Goal: Task Accomplishment & Management: Use online tool/utility

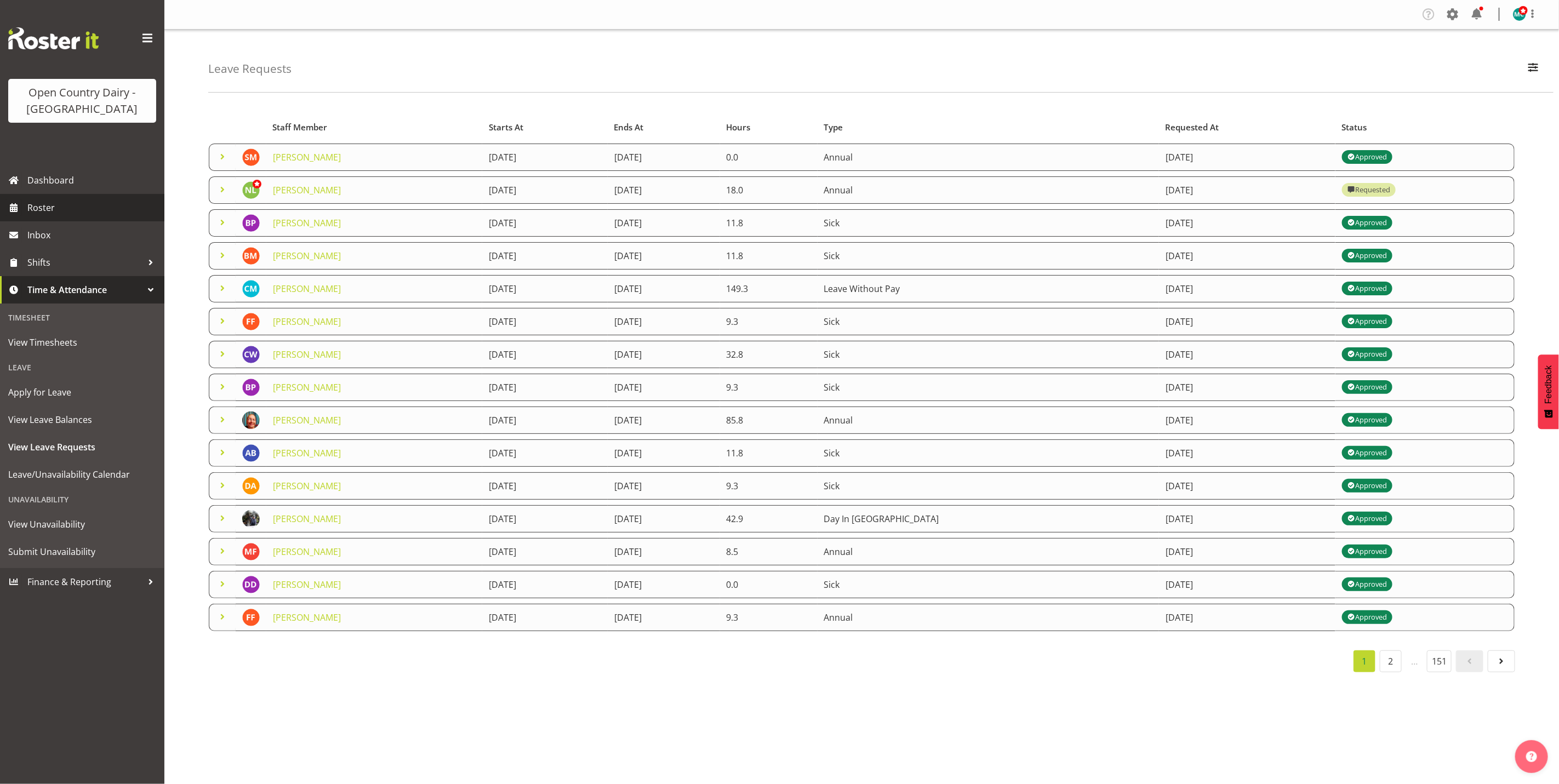
click at [43, 200] on span "Roster" at bounding box center [93, 208] width 131 height 16
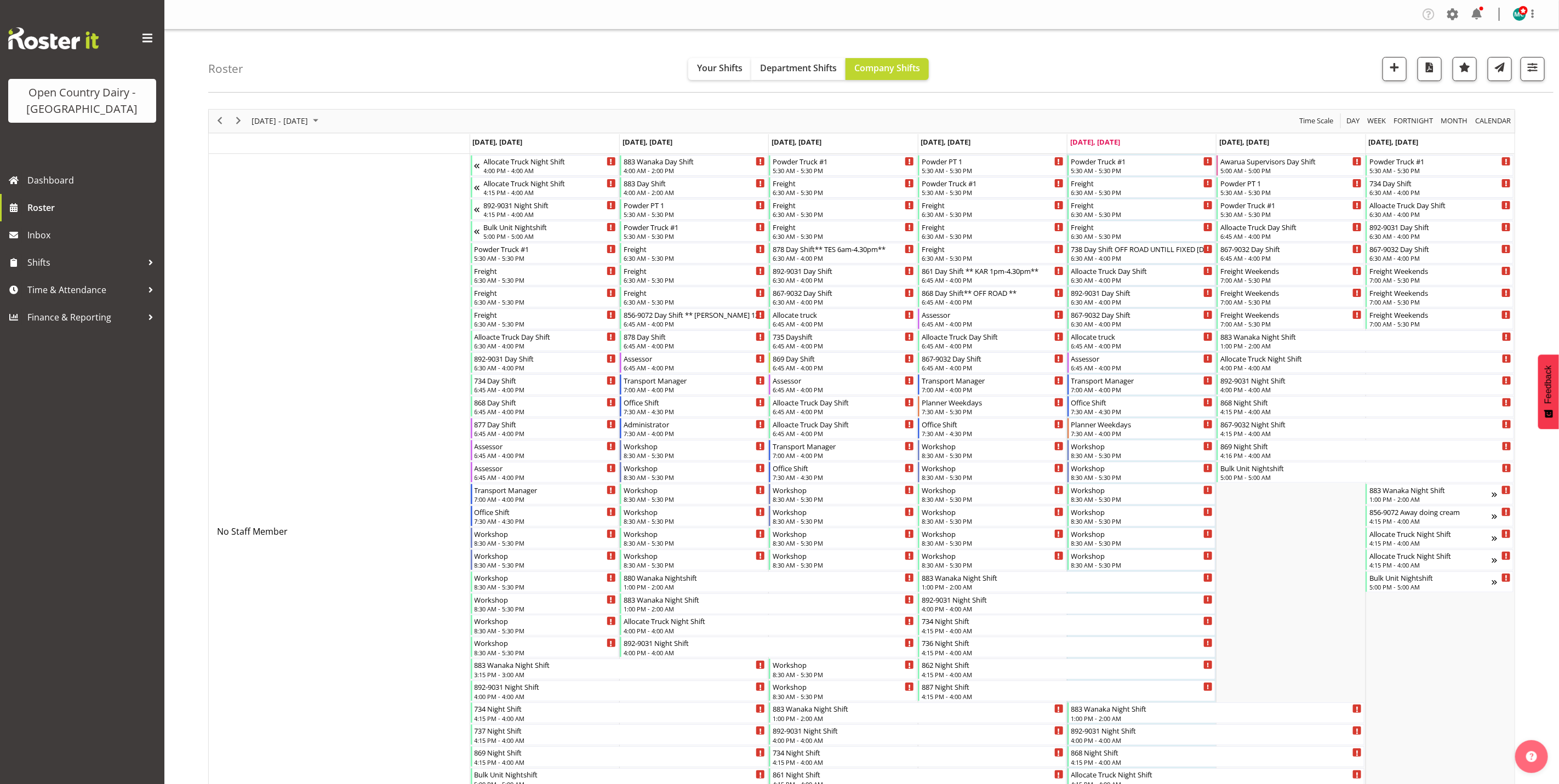
click at [1545, 77] on div "Roster Your Shifts Department Shifts Company Shifts All Locations Clear Awarua …" at bounding box center [880, 61] width 1345 height 63
click at [1539, 77] on button "button" at bounding box center [1533, 69] width 24 height 24
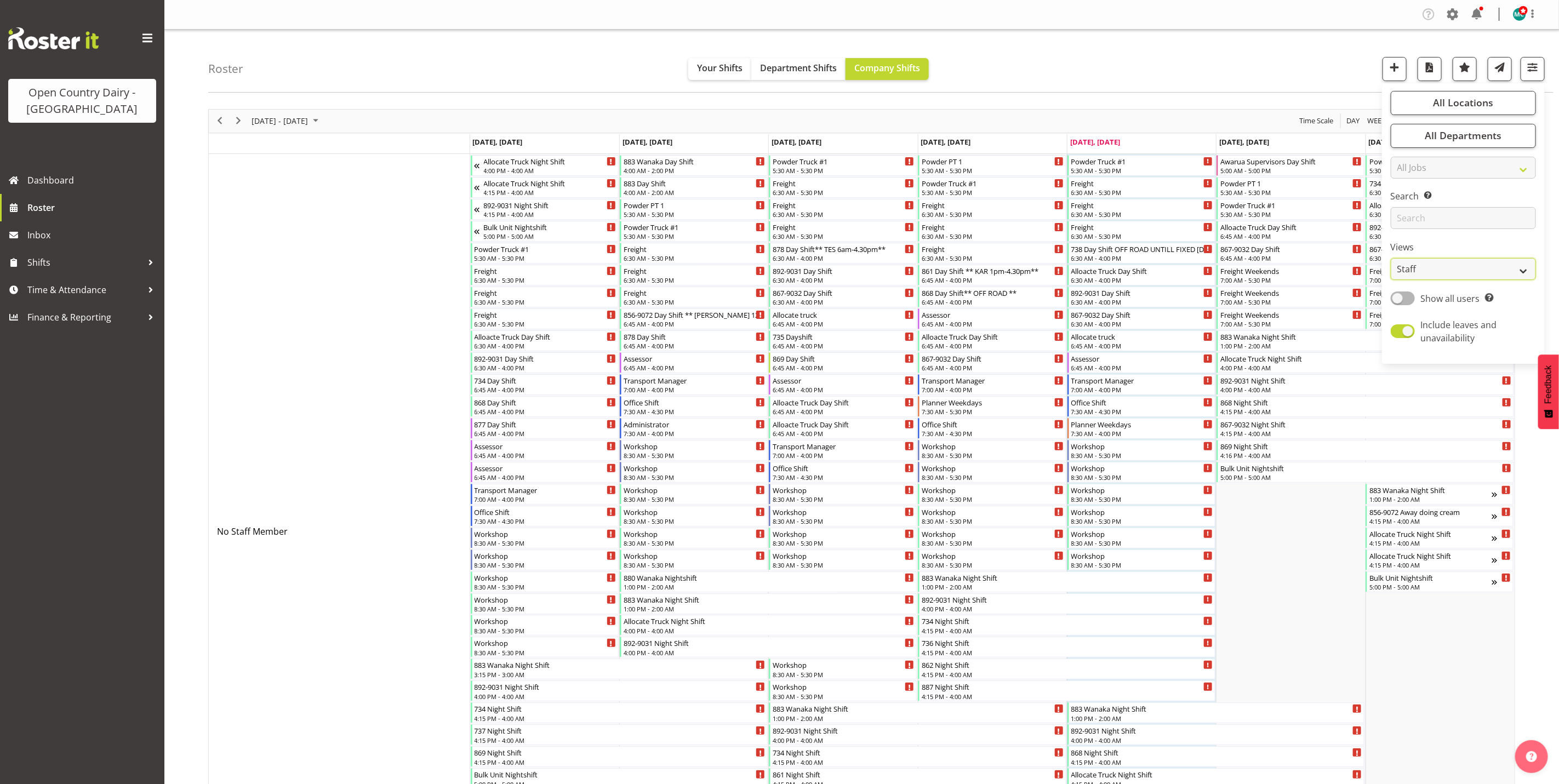
click at [1421, 267] on select "Staff Role Shift - Horizontal Shift - Vertical Staff - Location" at bounding box center [1464, 269] width 145 height 22
select select "shiftH"
click at [1391, 258] on select "Staff Role Shift - Horizontal Shift - Vertical Staff - Location" at bounding box center [1464, 269] width 145 height 22
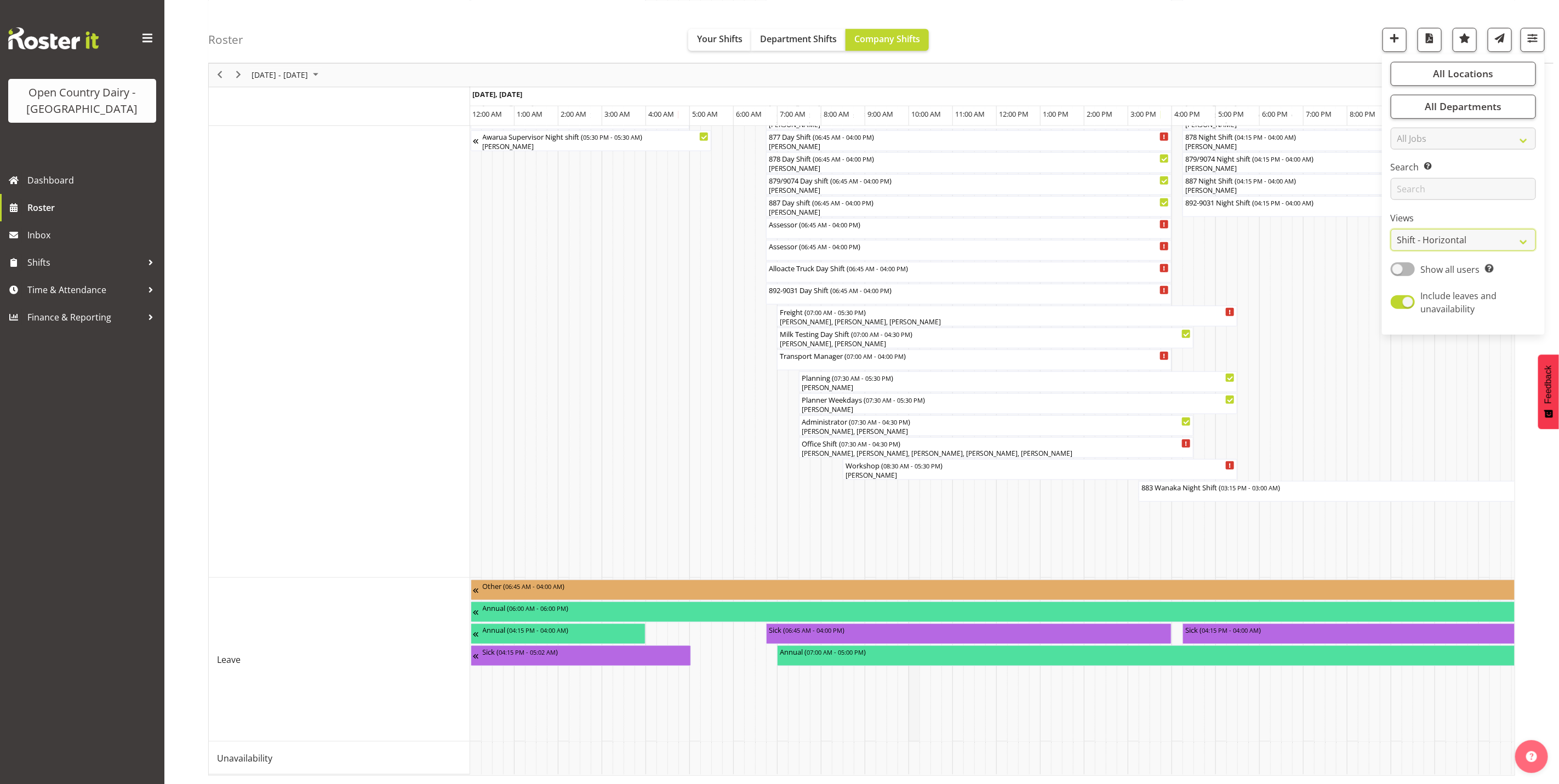
scroll to position [692, 0]
click at [242, 69] on span "Next" at bounding box center [238, 74] width 13 height 14
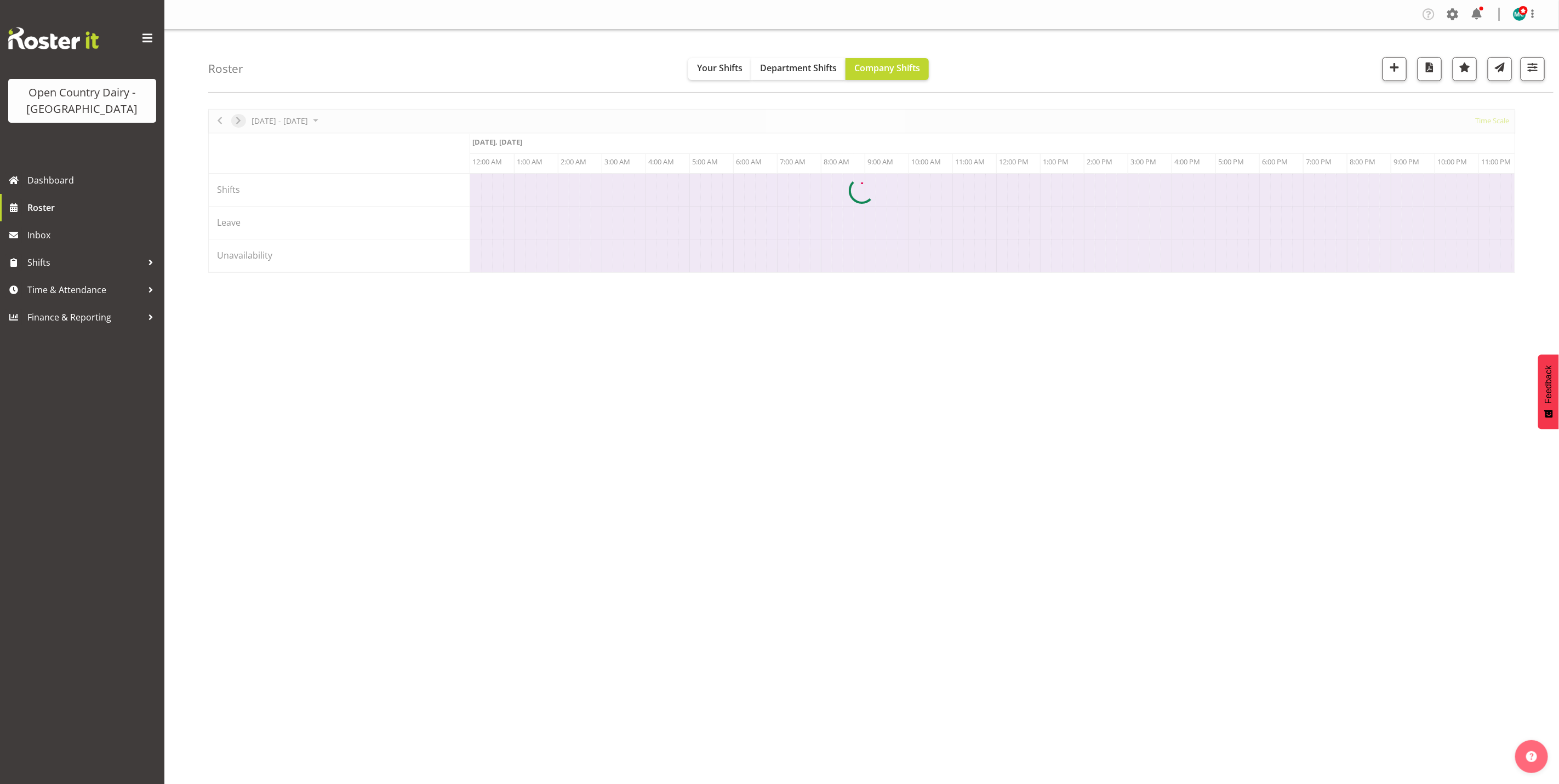
scroll to position [0, 0]
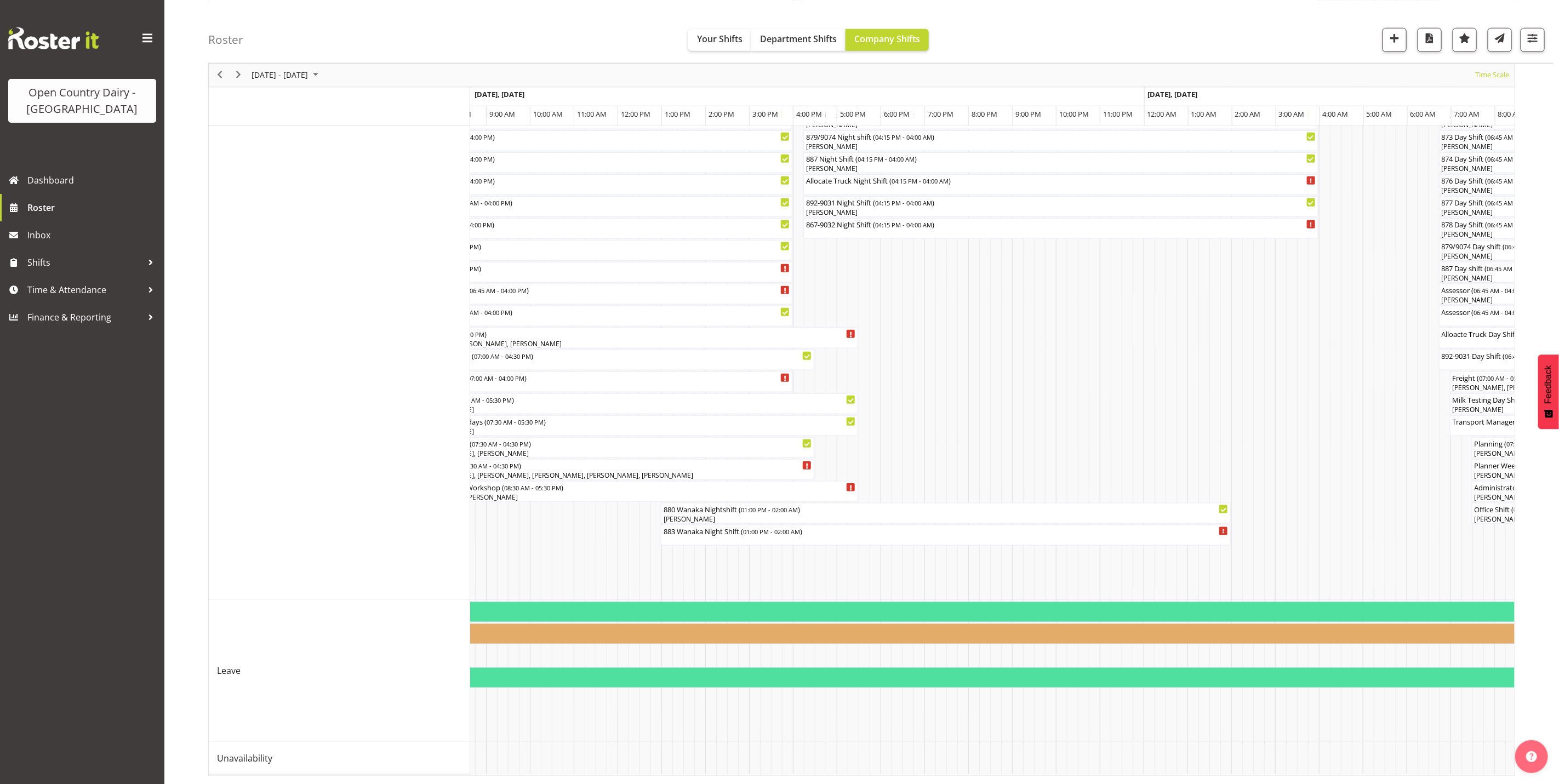
scroll to position [0, 1377]
